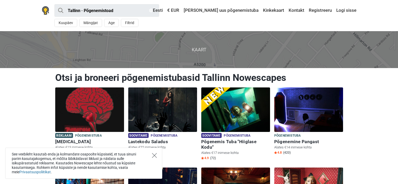
click at [154, 157] on icon "Close" at bounding box center [154, 155] width 5 height 5
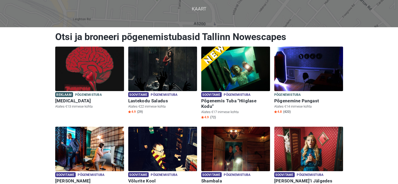
scroll to position [42, 0]
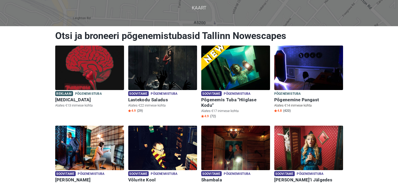
click at [332, 66] on img at bounding box center [308, 67] width 69 height 44
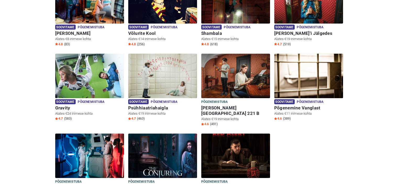
scroll to position [199, 0]
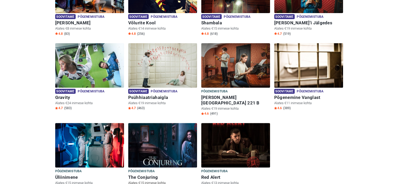
click at [147, 141] on img at bounding box center [162, 145] width 69 height 44
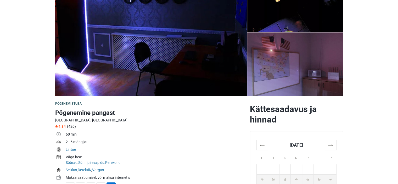
scroll to position [73, 0]
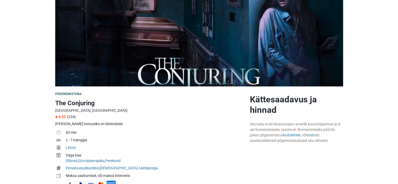
scroll to position [105, 0]
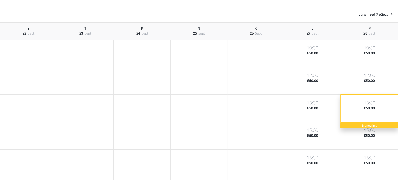
click at [366, 110] on div "13:30 €50.00" at bounding box center [369, 108] width 57 height 27
